Goal: Task Accomplishment & Management: Use online tool/utility

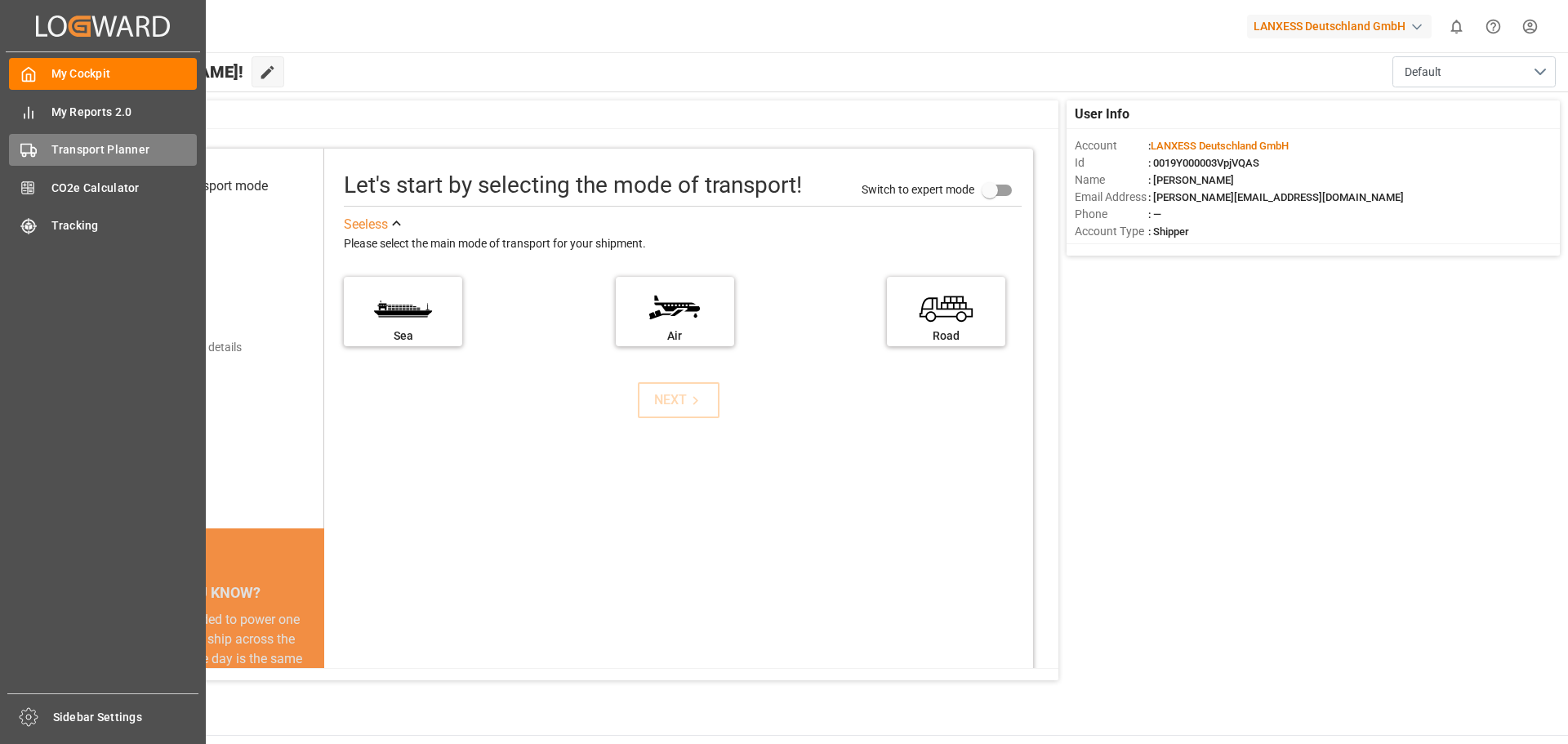
click at [95, 155] on span "Transport Planner" at bounding box center [125, 150] width 147 height 17
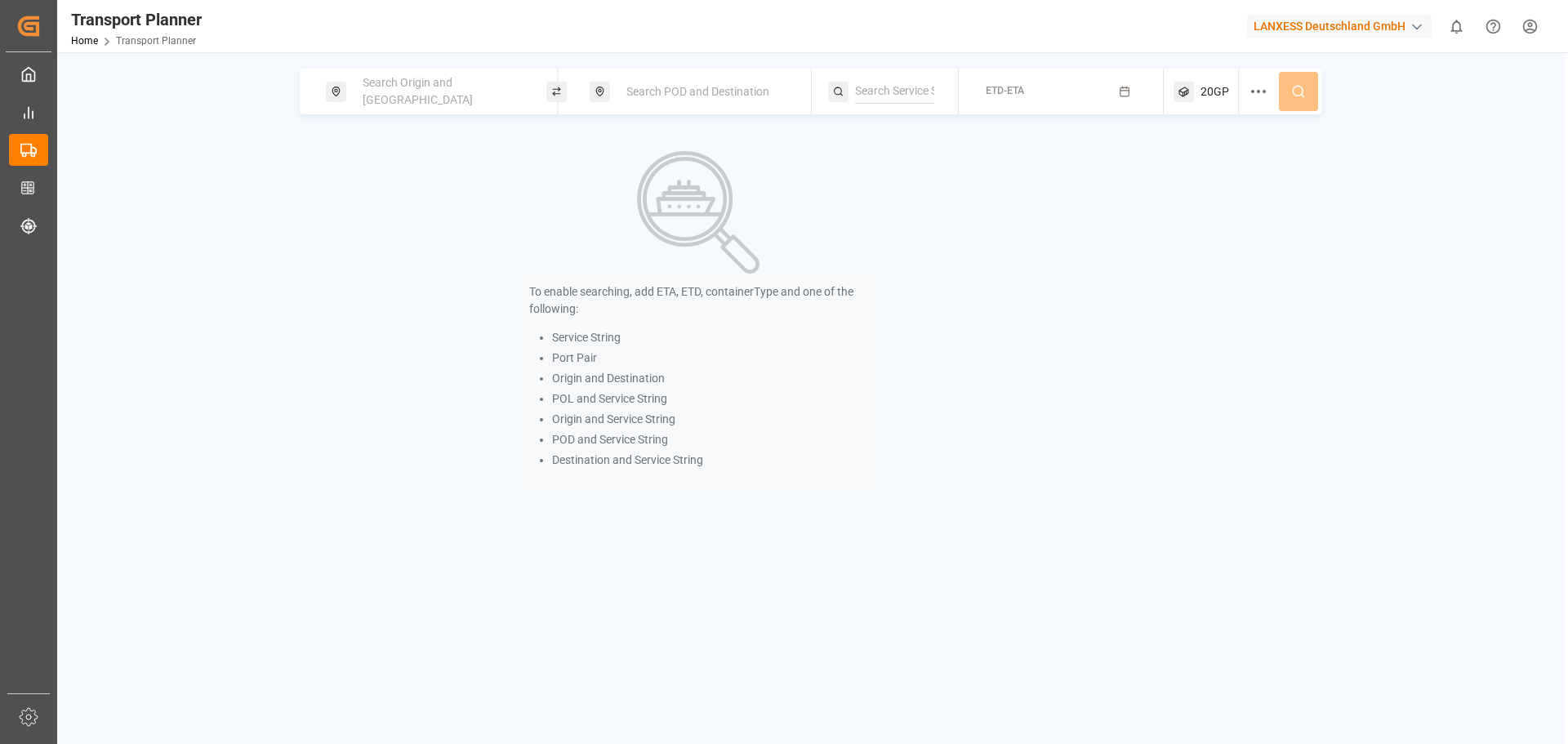
click at [444, 80] on div "Search Origin and [GEOGRAPHIC_DATA]" at bounding box center [441, 92] width 176 height 47
click at [389, 210] on input at bounding box center [426, 222] width 164 height 24
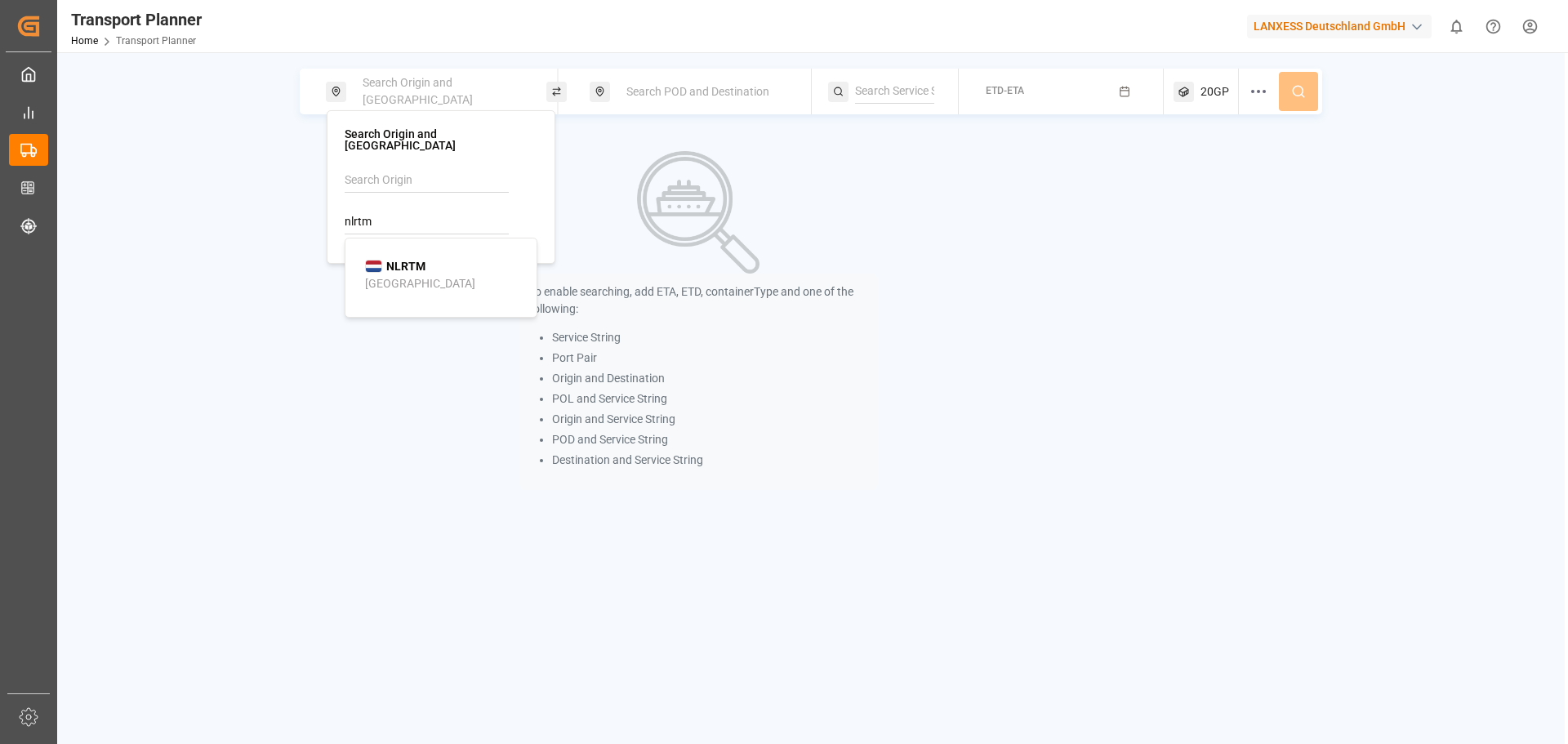
click at [396, 260] on b "NLRTM" at bounding box center [406, 266] width 39 height 13
type input "NLRTM"
click at [708, 101] on div "Search POD and Destination" at bounding box center [705, 92] width 176 height 31
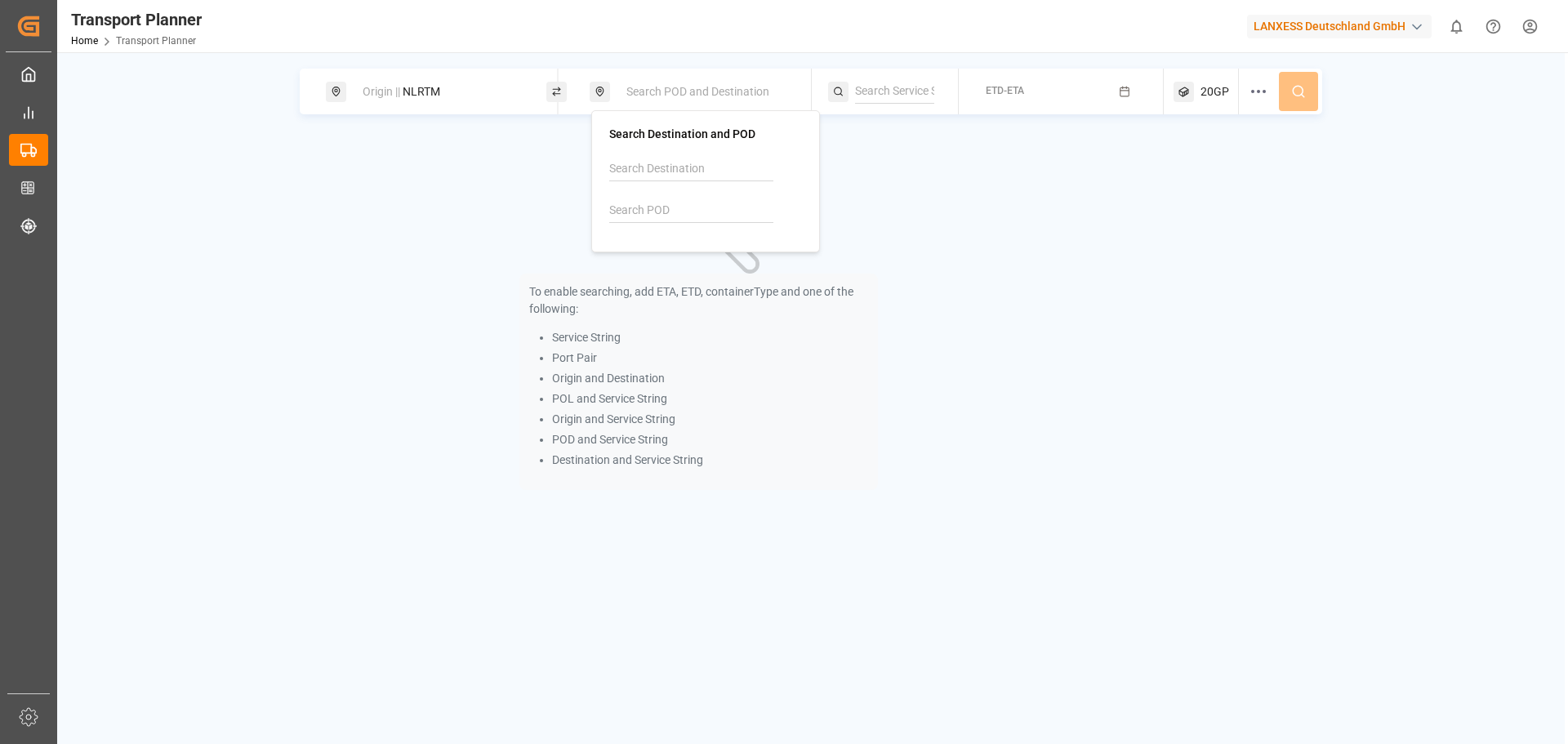
click at [665, 229] on div at bounding box center [706, 195] width 193 height 78
click at [677, 219] on input at bounding box center [692, 211] width 164 height 24
click at [699, 258] on div "CNTAO Qingdao Liuting International Apt" at bounding box center [709, 272] width 159 height 51
type input "CNTAO"
click at [954, 200] on div "To enable searching, add ETA, ETD, containerType and one of the following: Serv…" at bounding box center [699, 321] width 798 height 372
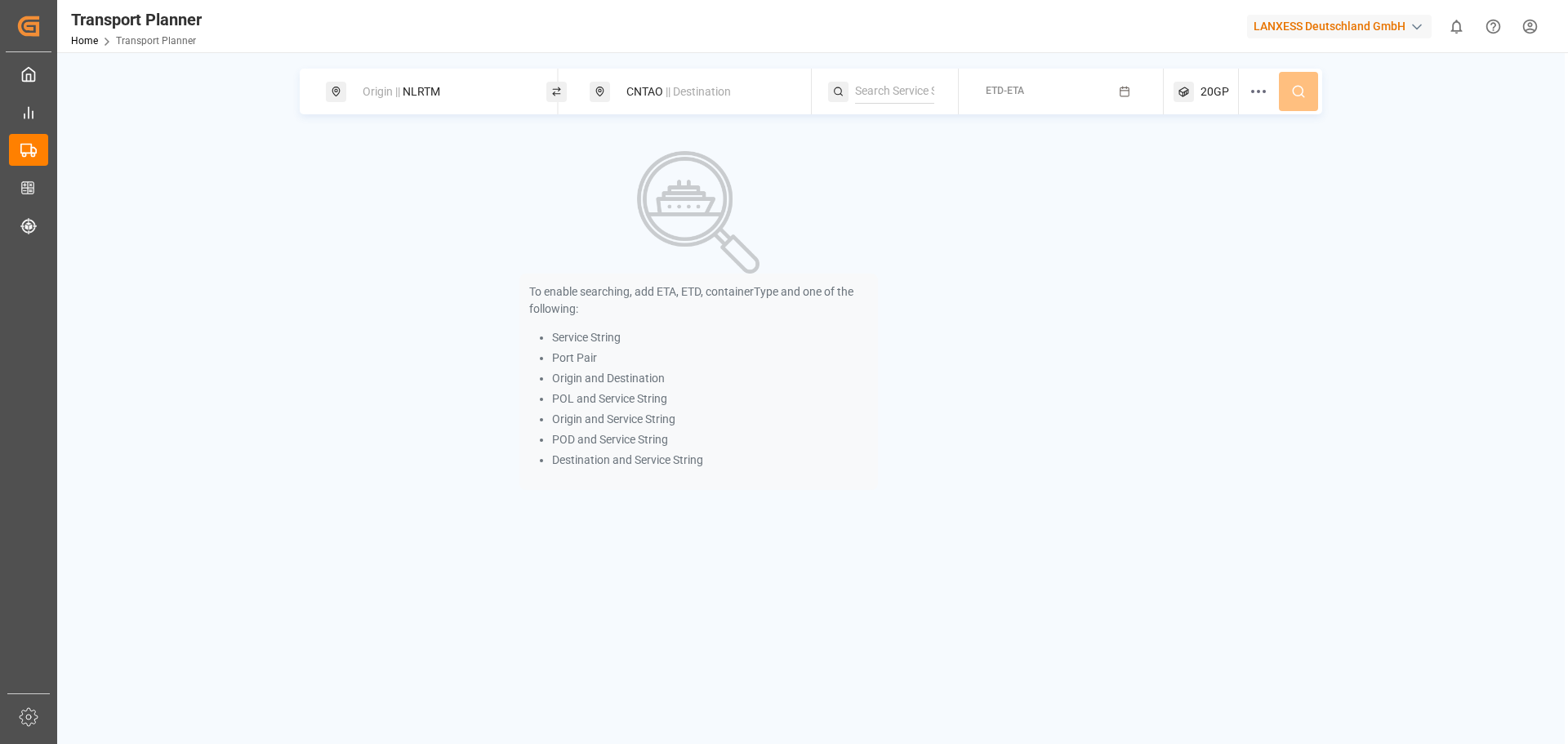
click at [1050, 68] on div "Origin || NLRTM CNTAO || Destination ETD-ETA 20GP To enable searching, add ETA,…" at bounding box center [811, 424] width 1508 height 744
click at [1043, 85] on button "ETD-ETA" at bounding box center [1061, 92] width 186 height 32
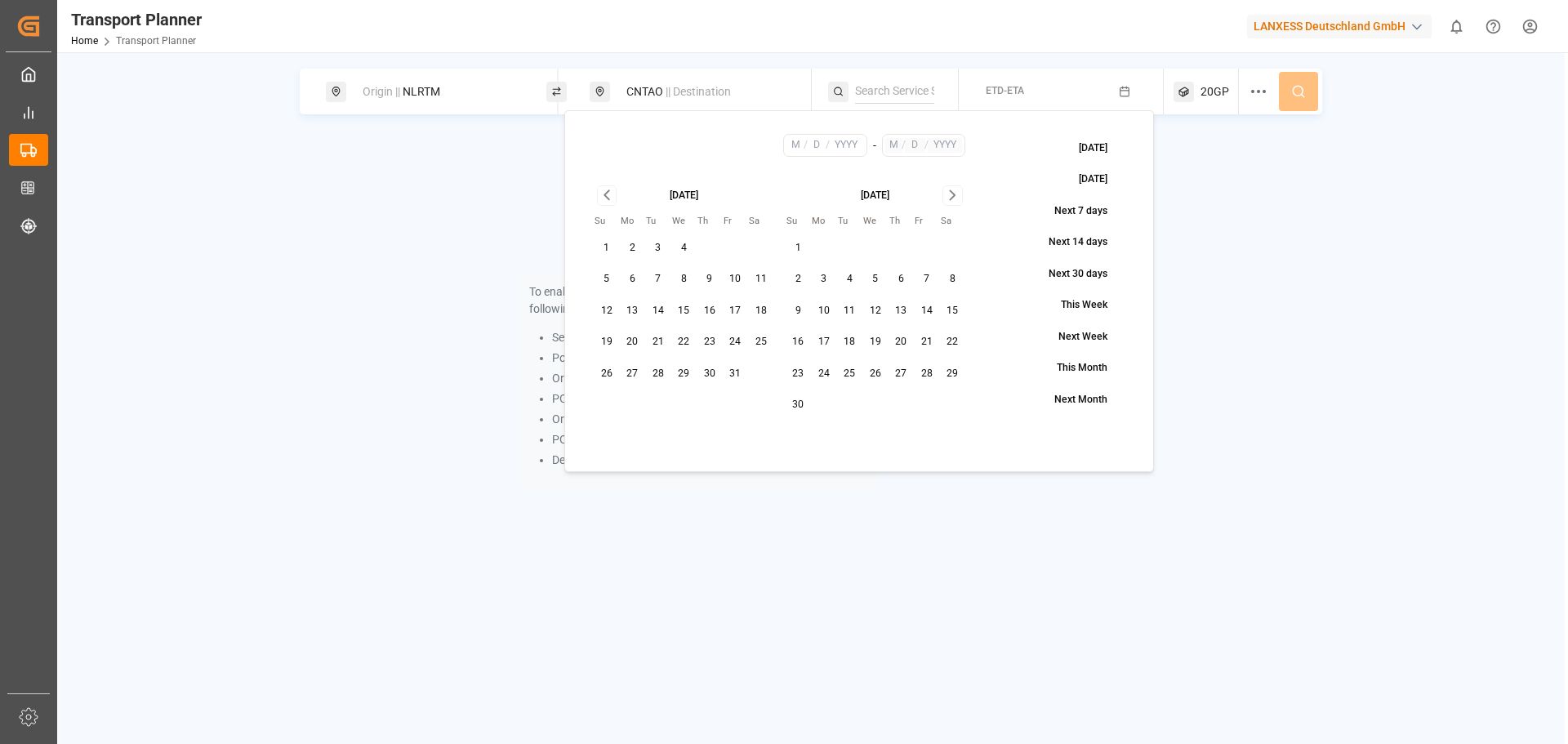
click at [733, 372] on button "31" at bounding box center [736, 374] width 26 height 26
type input "10"
type input "31"
type input "2025"
click at [957, 197] on icon "Go to next month" at bounding box center [953, 195] width 19 height 19
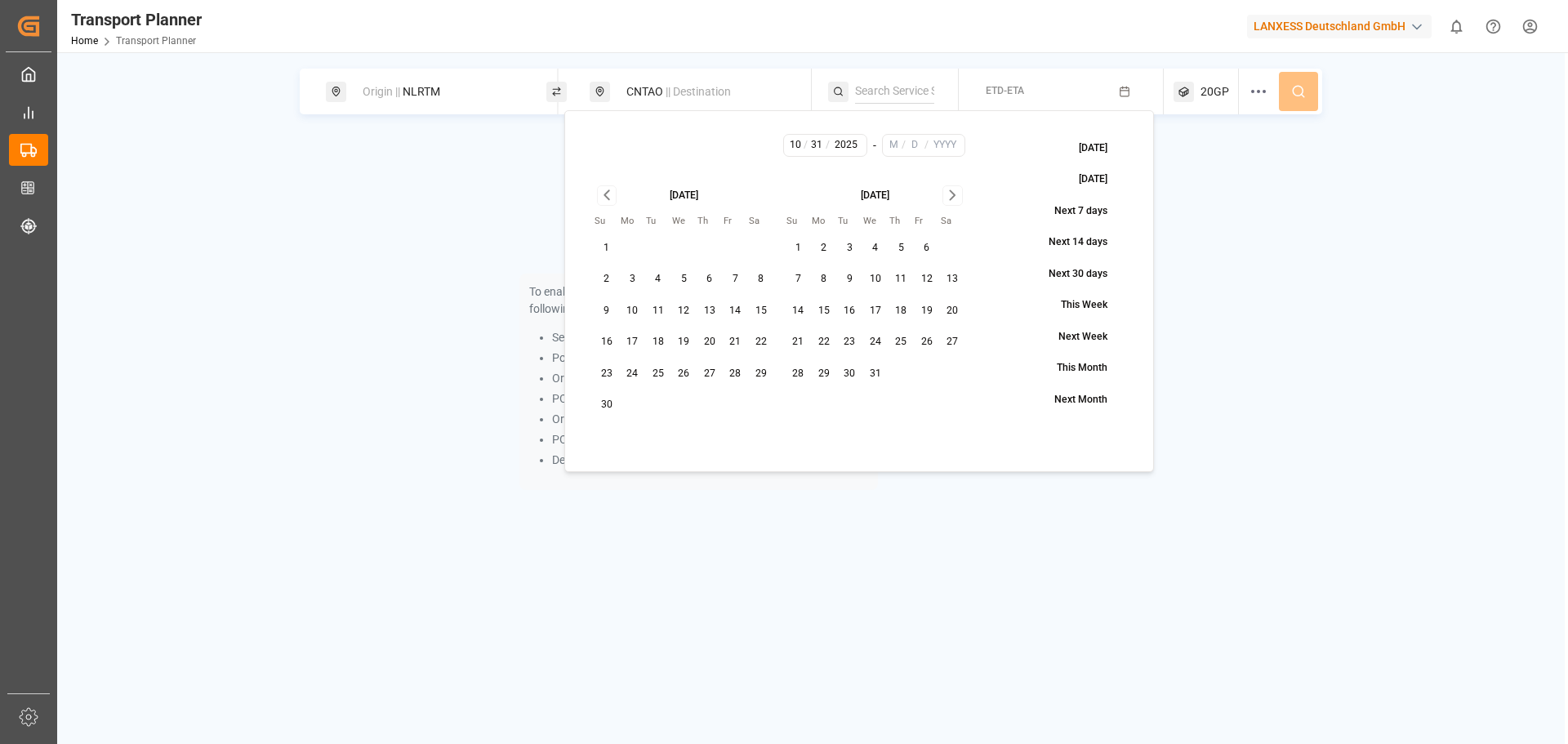
click at [957, 197] on icon "Go to next month" at bounding box center [953, 195] width 19 height 19
click at [685, 381] on button "31" at bounding box center [685, 374] width 26 height 26
type input "12"
type input "31"
type input "2025"
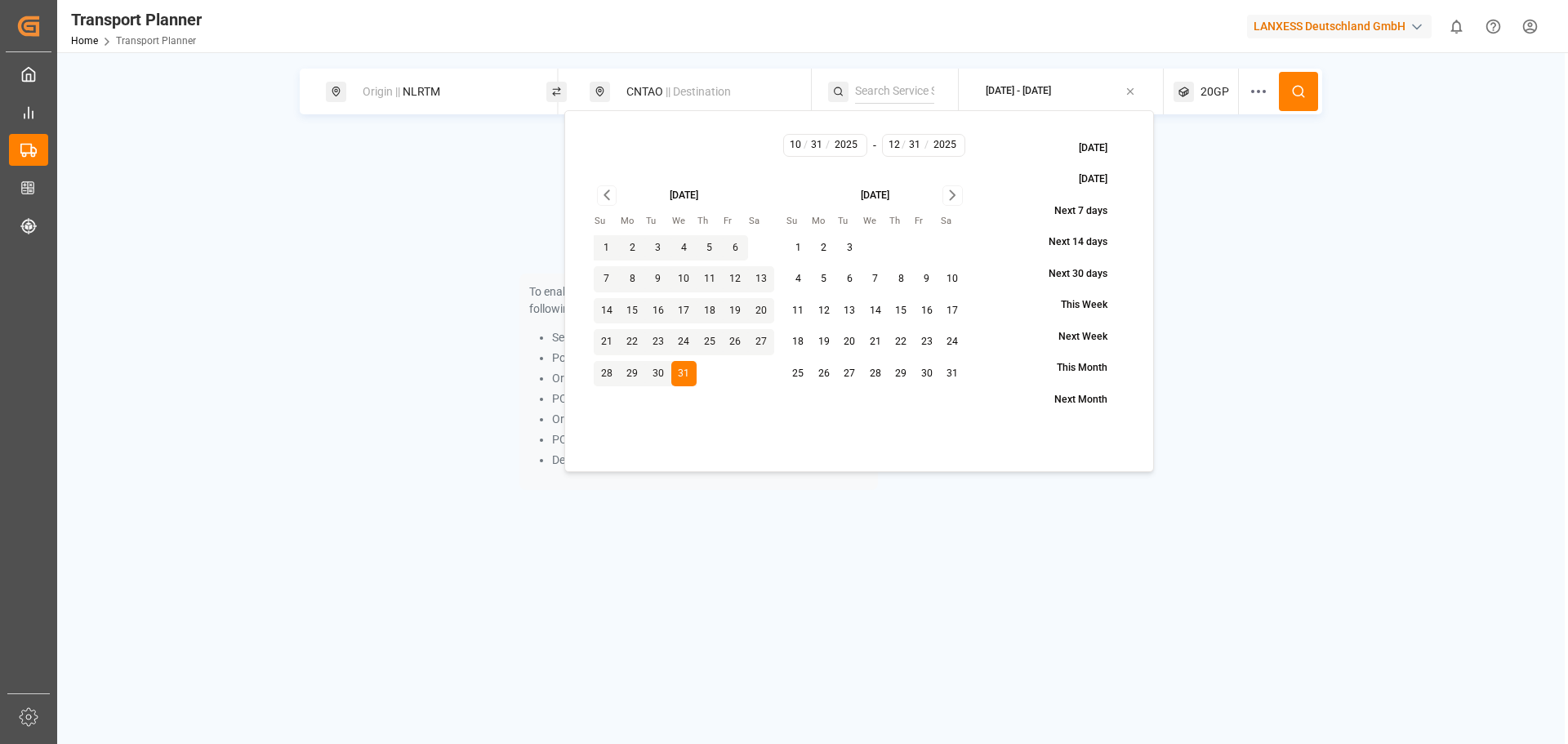
click at [1287, 93] on button at bounding box center [1299, 91] width 39 height 39
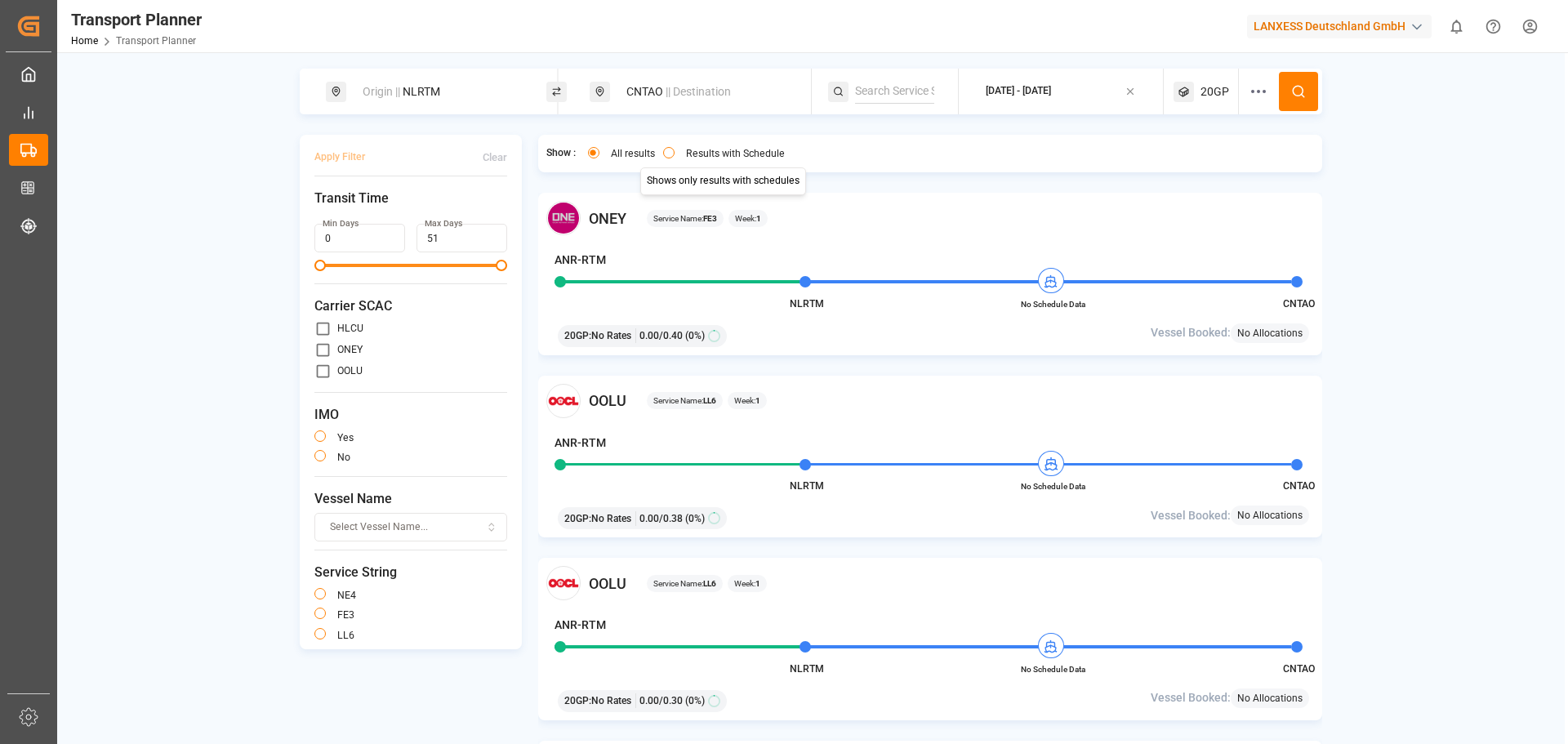
click at [736, 151] on label "Results with Schedule" at bounding box center [735, 153] width 99 height 10
click at [675, 151] on button "Results with Schedule" at bounding box center [668, 153] width 11 height 11
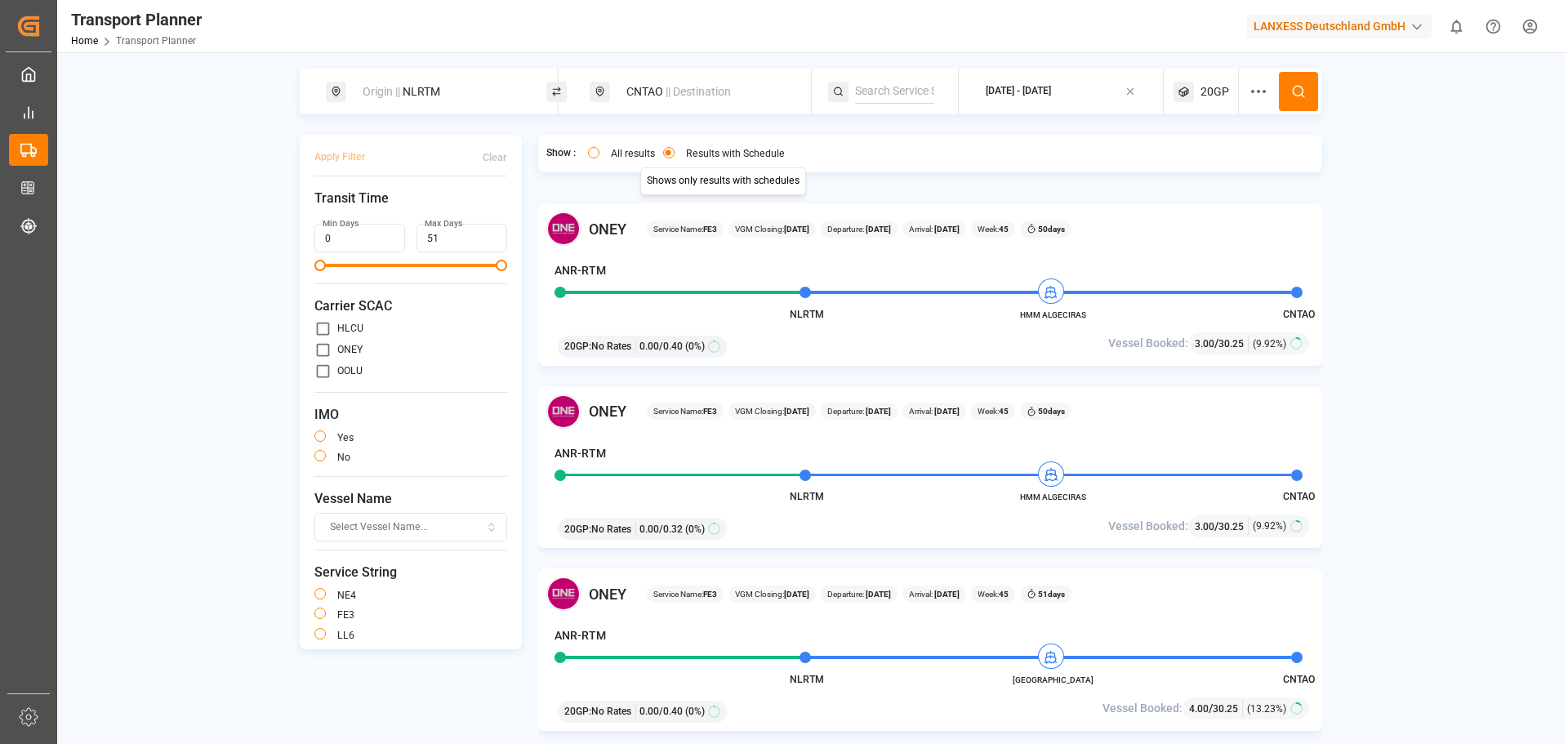
scroll to position [1471, 0]
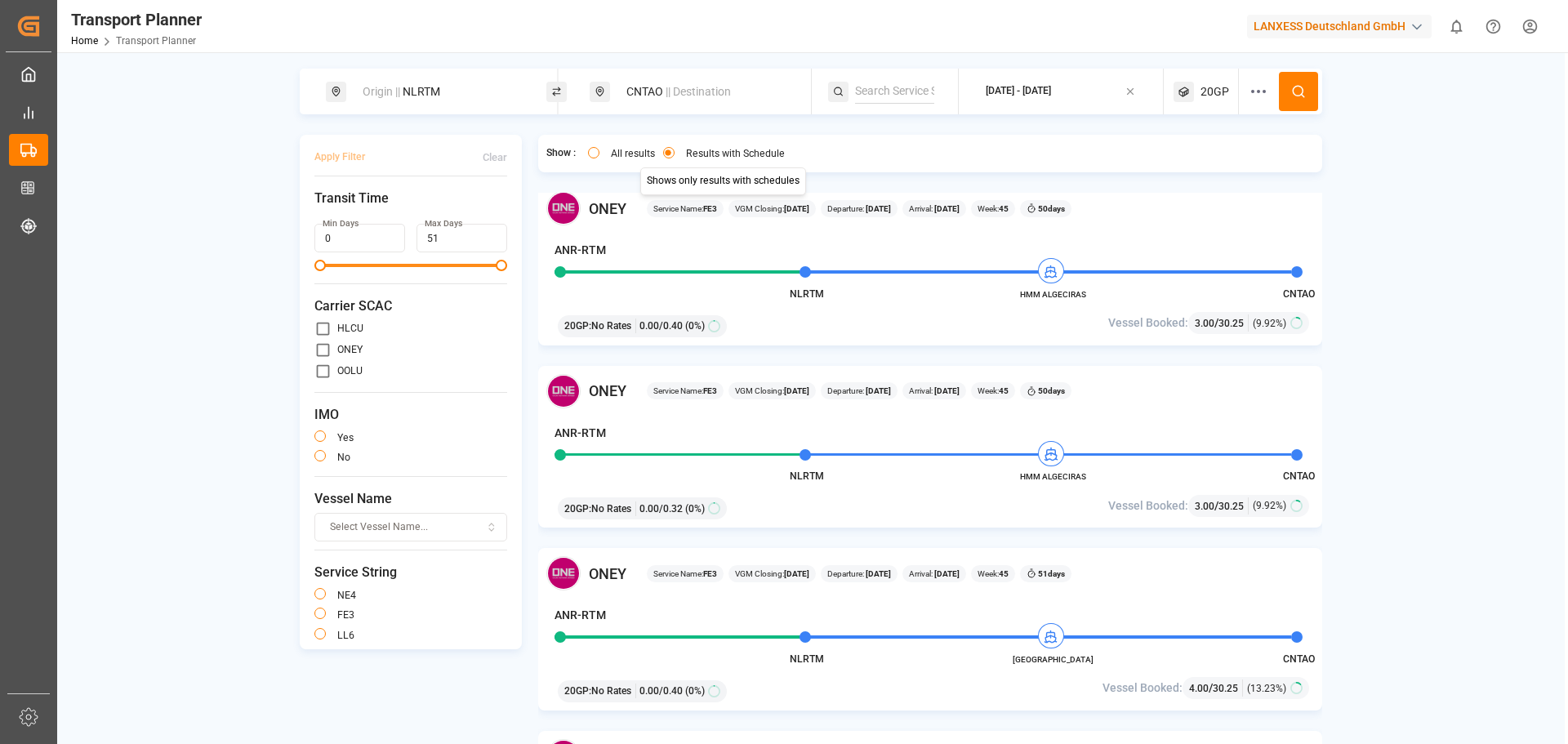
click at [641, 97] on div "CNTAO || Destination" at bounding box center [705, 92] width 176 height 31
drag, startPoint x: 659, startPoint y: 214, endPoint x: 637, endPoint y: 218, distance: 22.4
click at [637, 218] on input "CNTAO" at bounding box center [692, 211] width 164 height 24
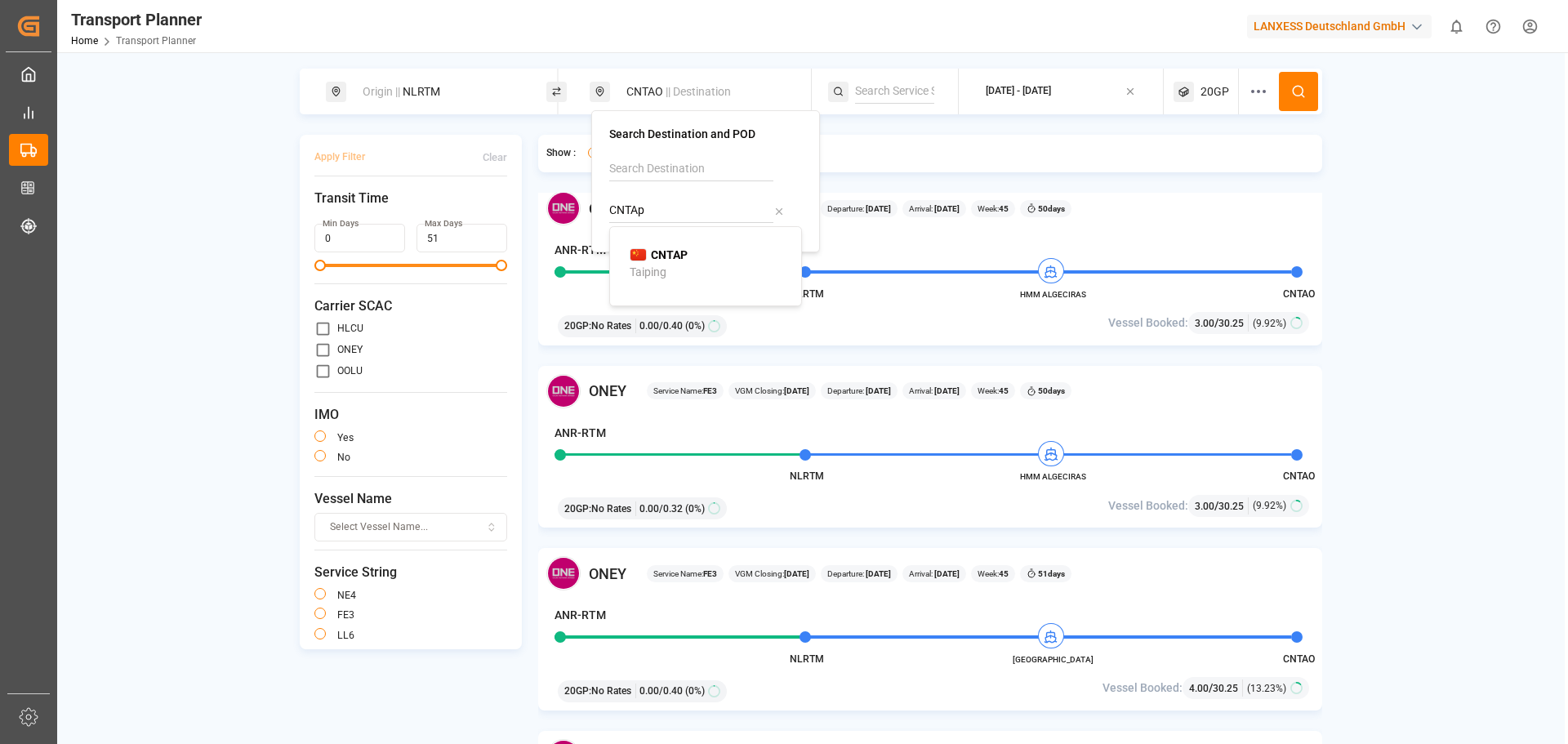
click at [671, 250] on b "CNTAP" at bounding box center [669, 255] width 37 height 13
type input "CNTAP"
click at [1302, 98] on icon at bounding box center [1299, 91] width 15 height 15
